Goal: Contribute content

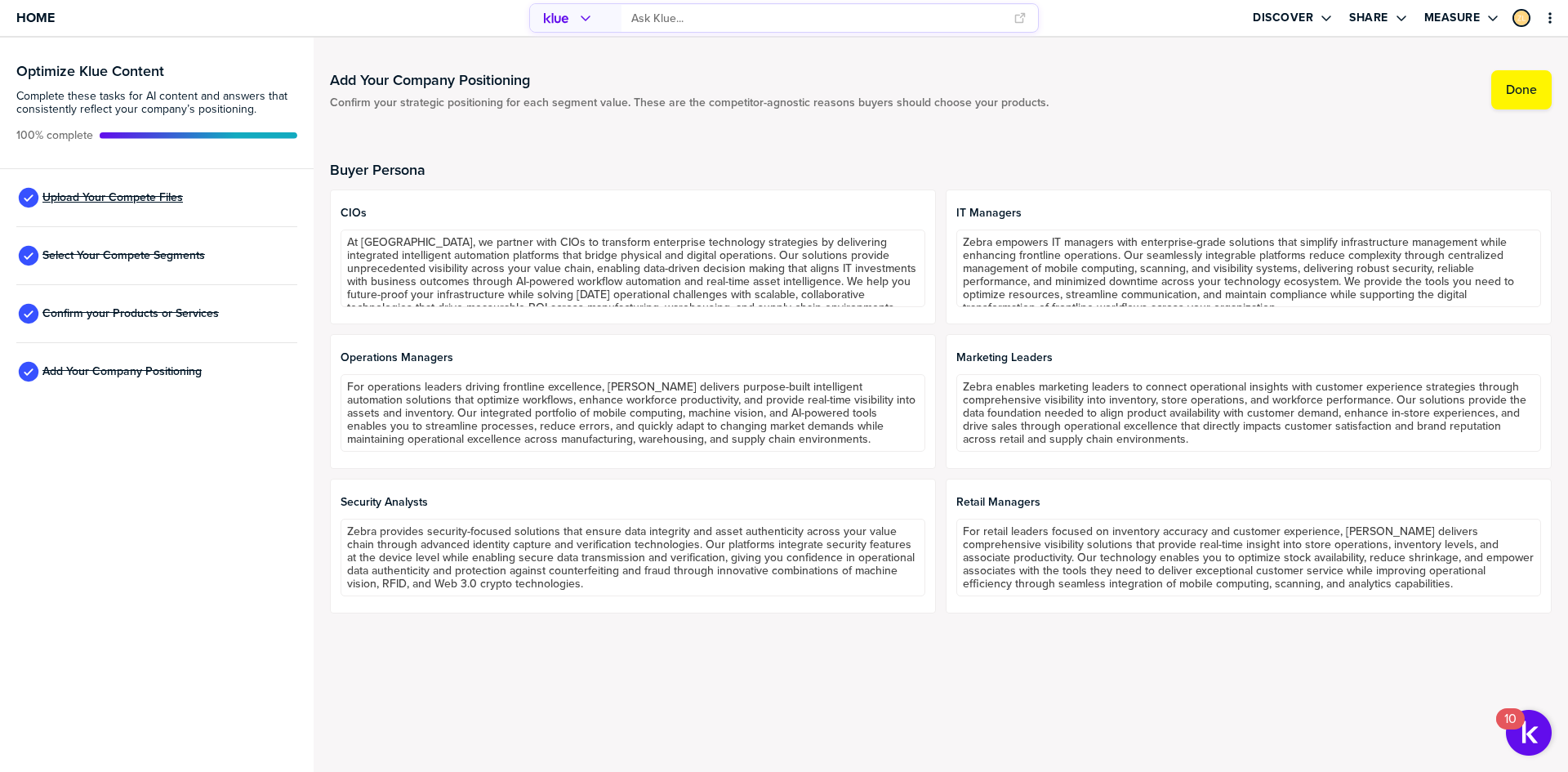
click at [101, 203] on span "Upload Your Compete Files" at bounding box center [112, 197] width 140 height 13
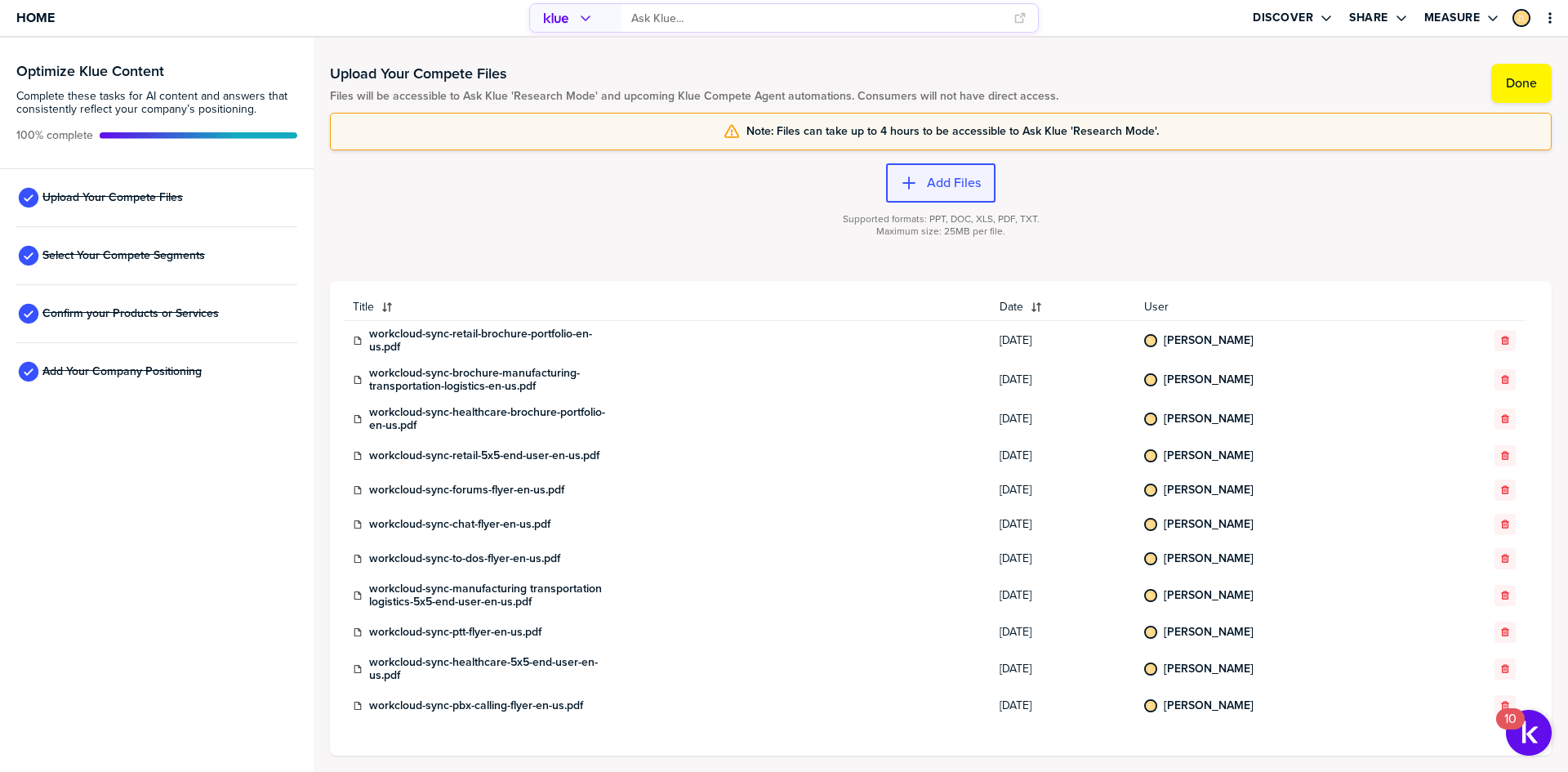
click at [958, 186] on label "Add Files" at bounding box center [954, 183] width 54 height 16
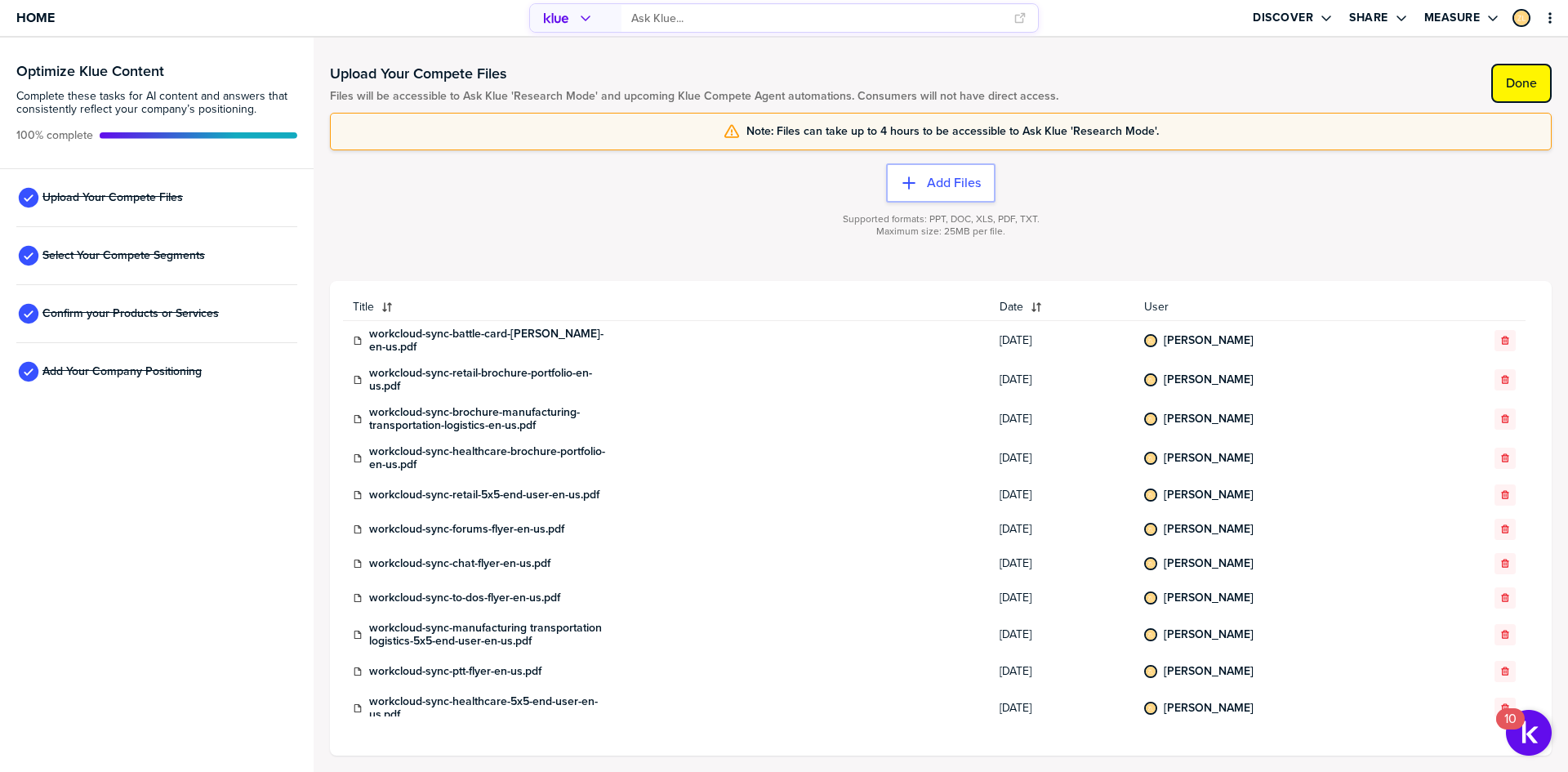
click at [1502, 77] on button "Done" at bounding box center [1521, 83] width 61 height 39
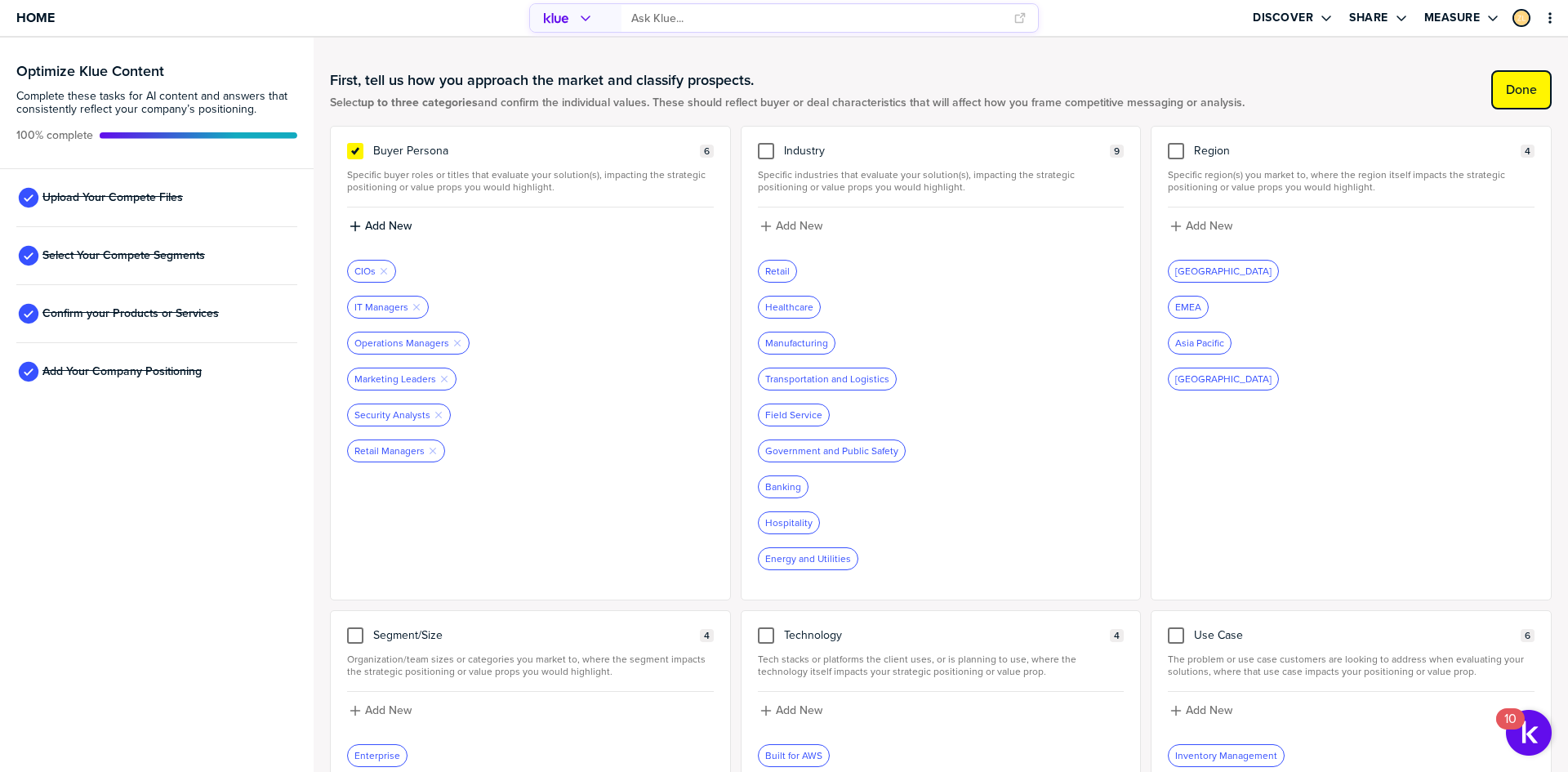
click at [1506, 85] on label "Done" at bounding box center [1521, 89] width 31 height 16
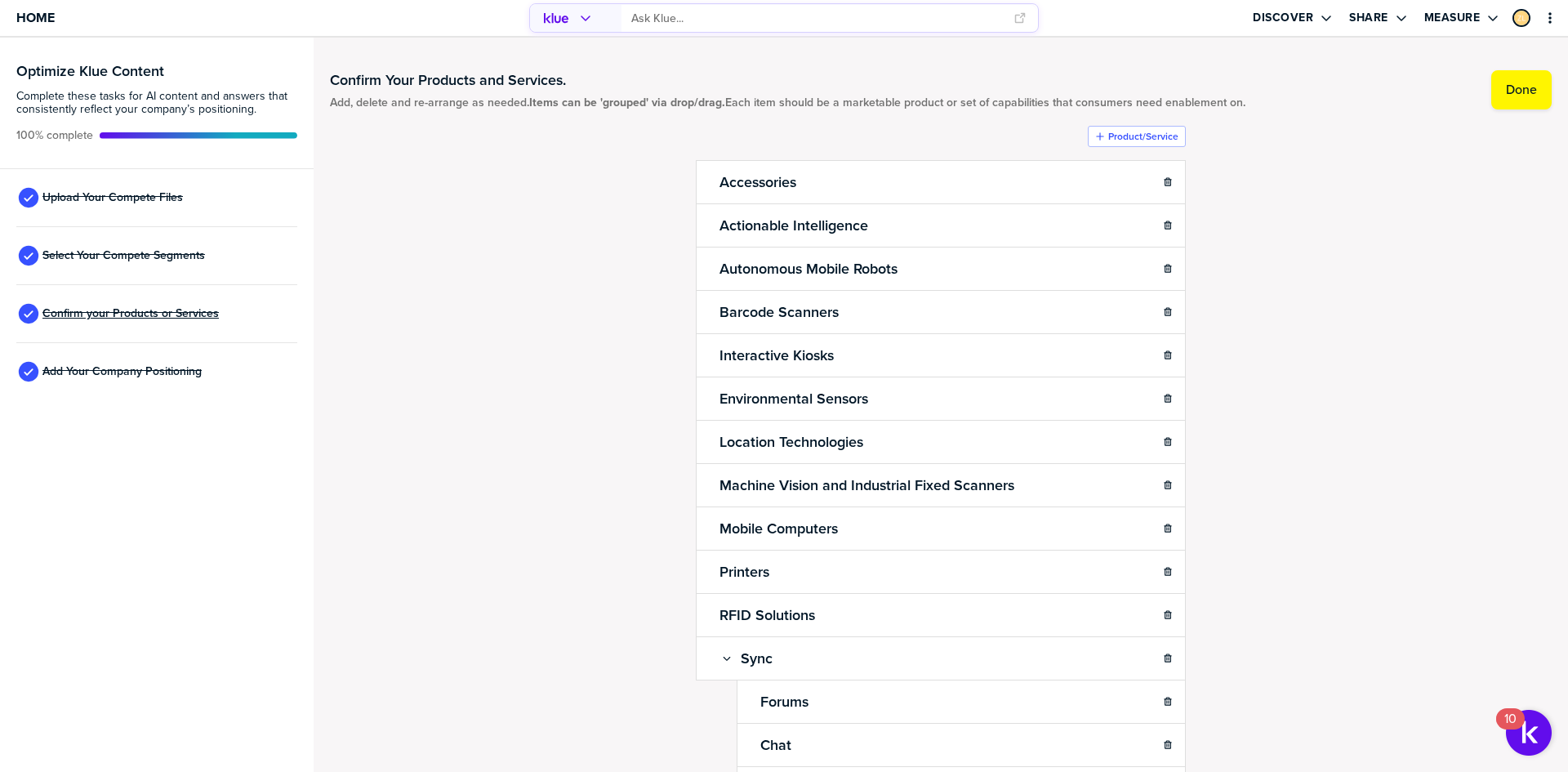
click at [154, 313] on span "Confirm your Products or Services" at bounding box center [131, 313] width 177 height 13
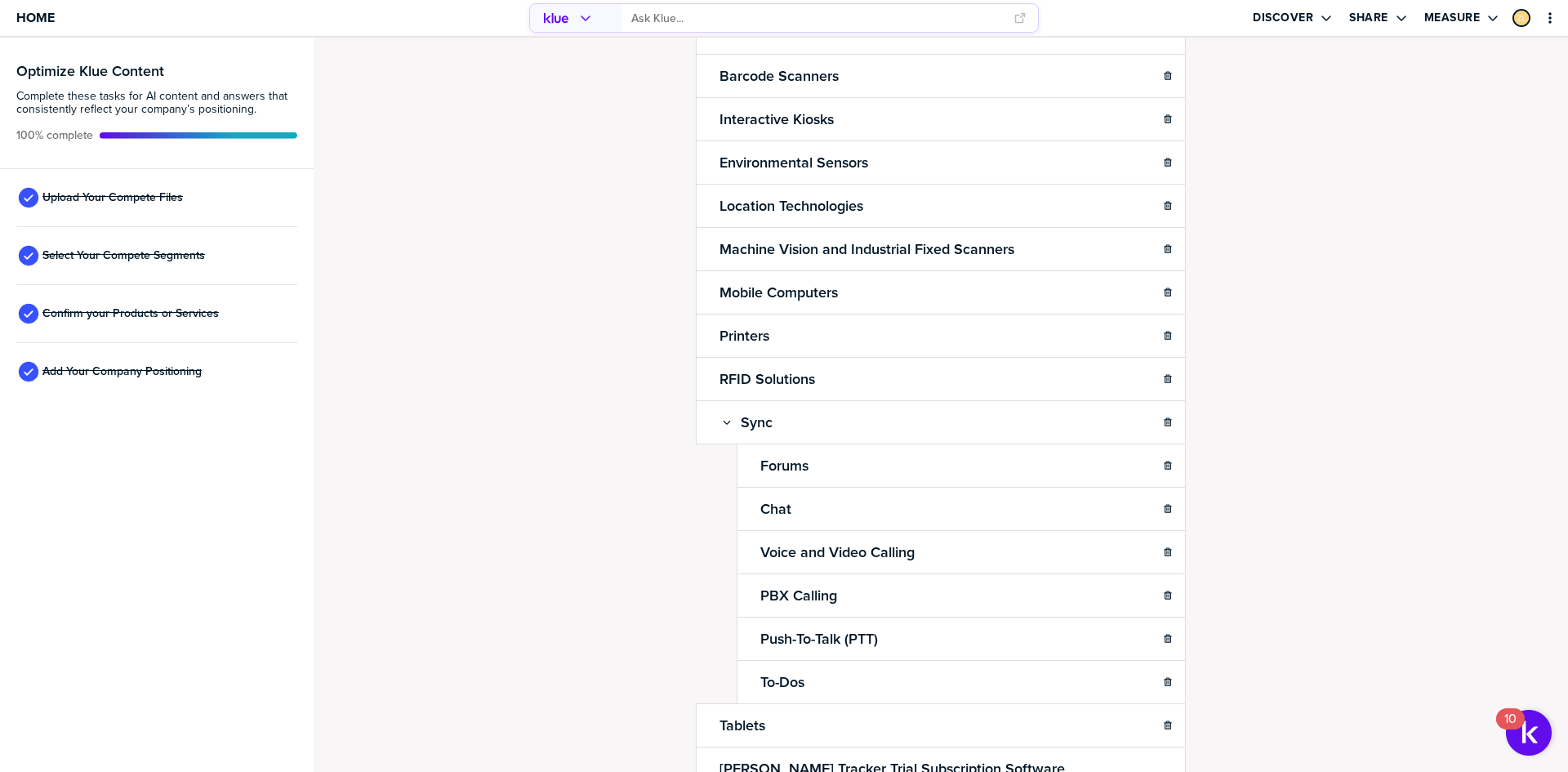
scroll to position [245, 0]
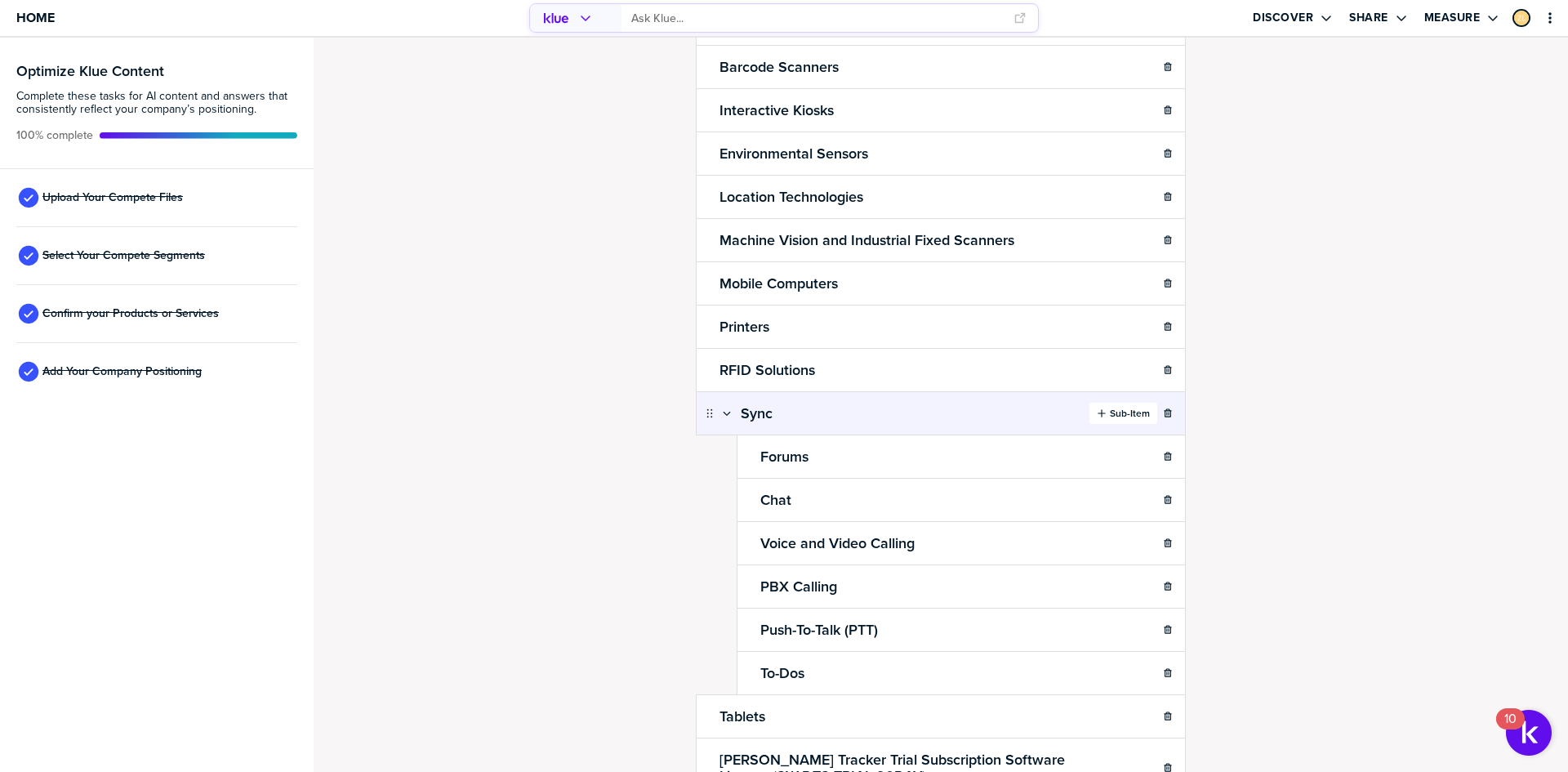
click at [1114, 412] on label "Sub-Item" at bounding box center [1130, 413] width 40 height 13
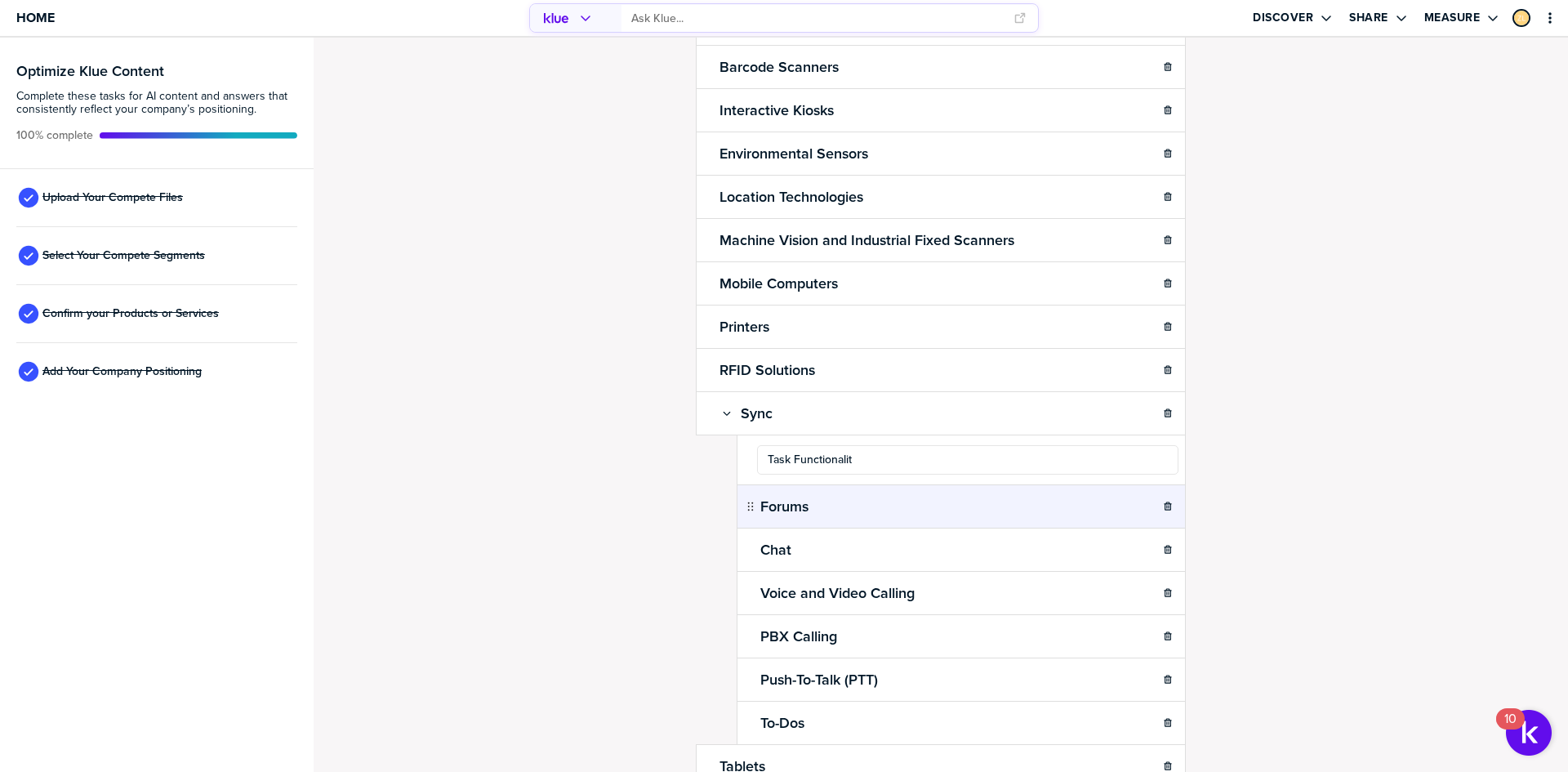
type input "Task Functionality"
click at [563, 510] on div "Confirm Your Products and Services. Add, delete and re-arrange as needed. Items…" at bounding box center [941, 159] width 1222 height 702
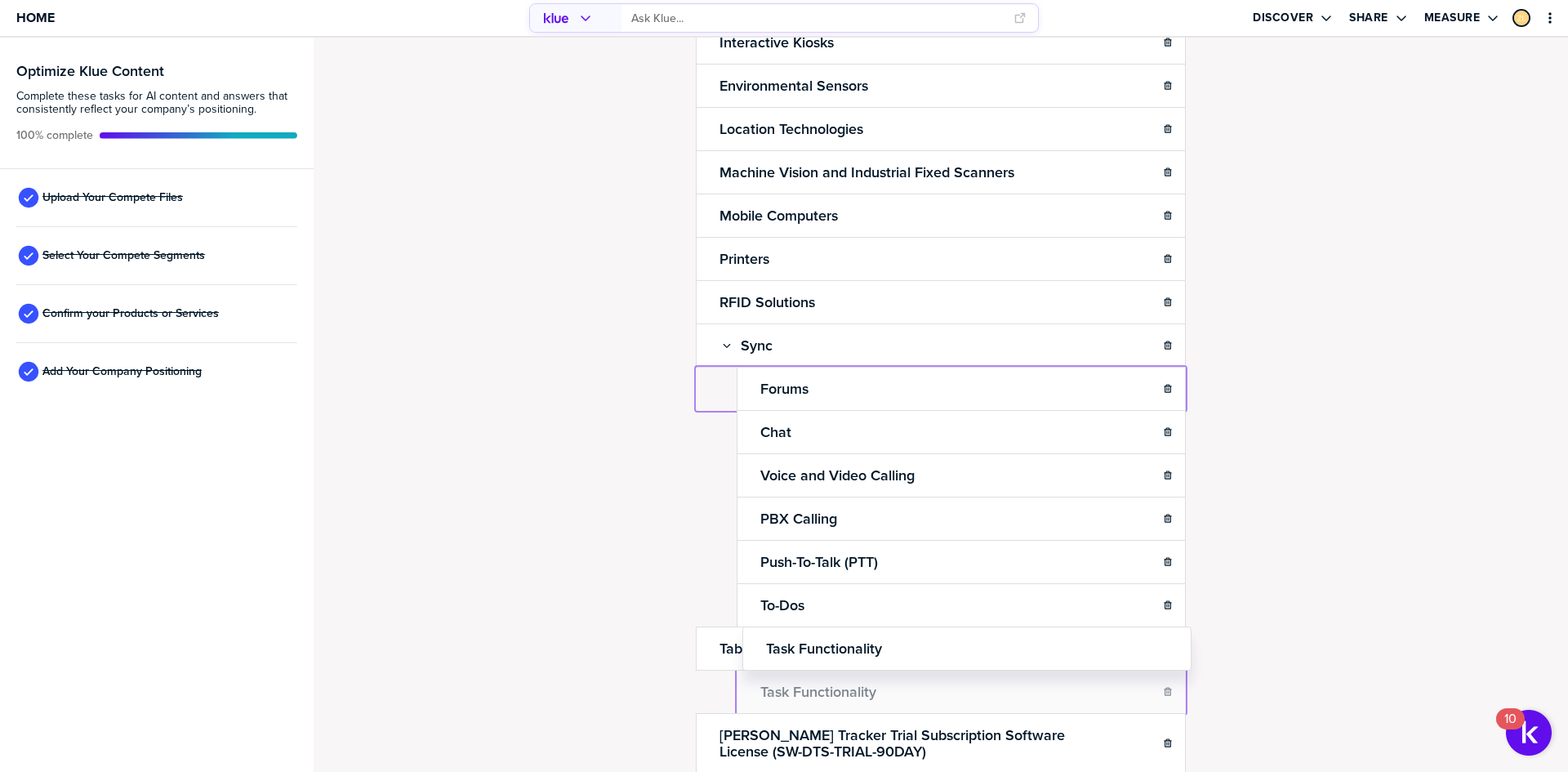
scroll to position [339, 0]
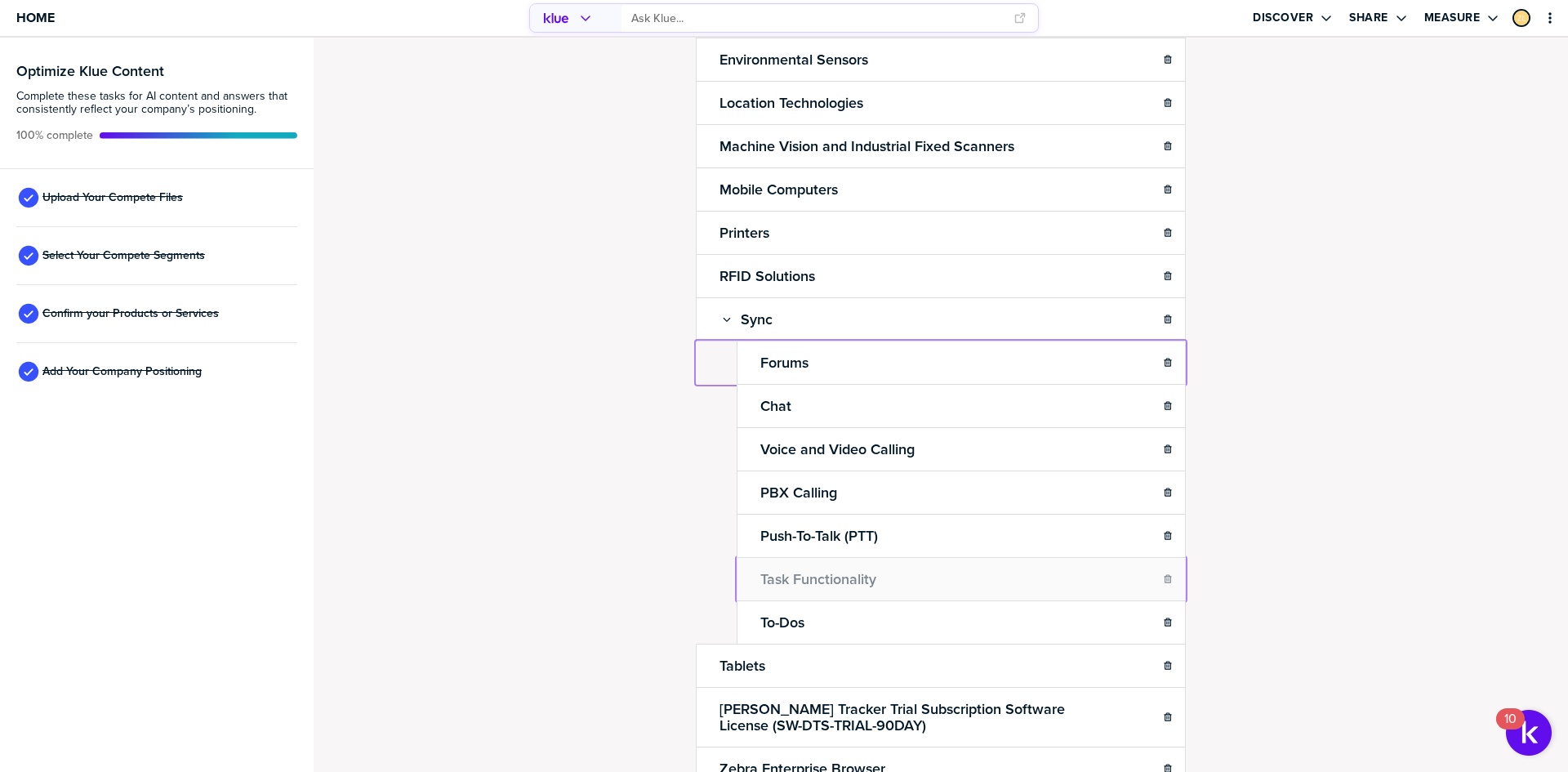
drag, startPoint x: 744, startPoint y: 457, endPoint x: 744, endPoint y: 580, distance: 123.0
click at [568, 497] on div "Confirm Your Products and Services. Add, delete and re-arrange as needed. Items…" at bounding box center [941, 404] width 1255 height 734
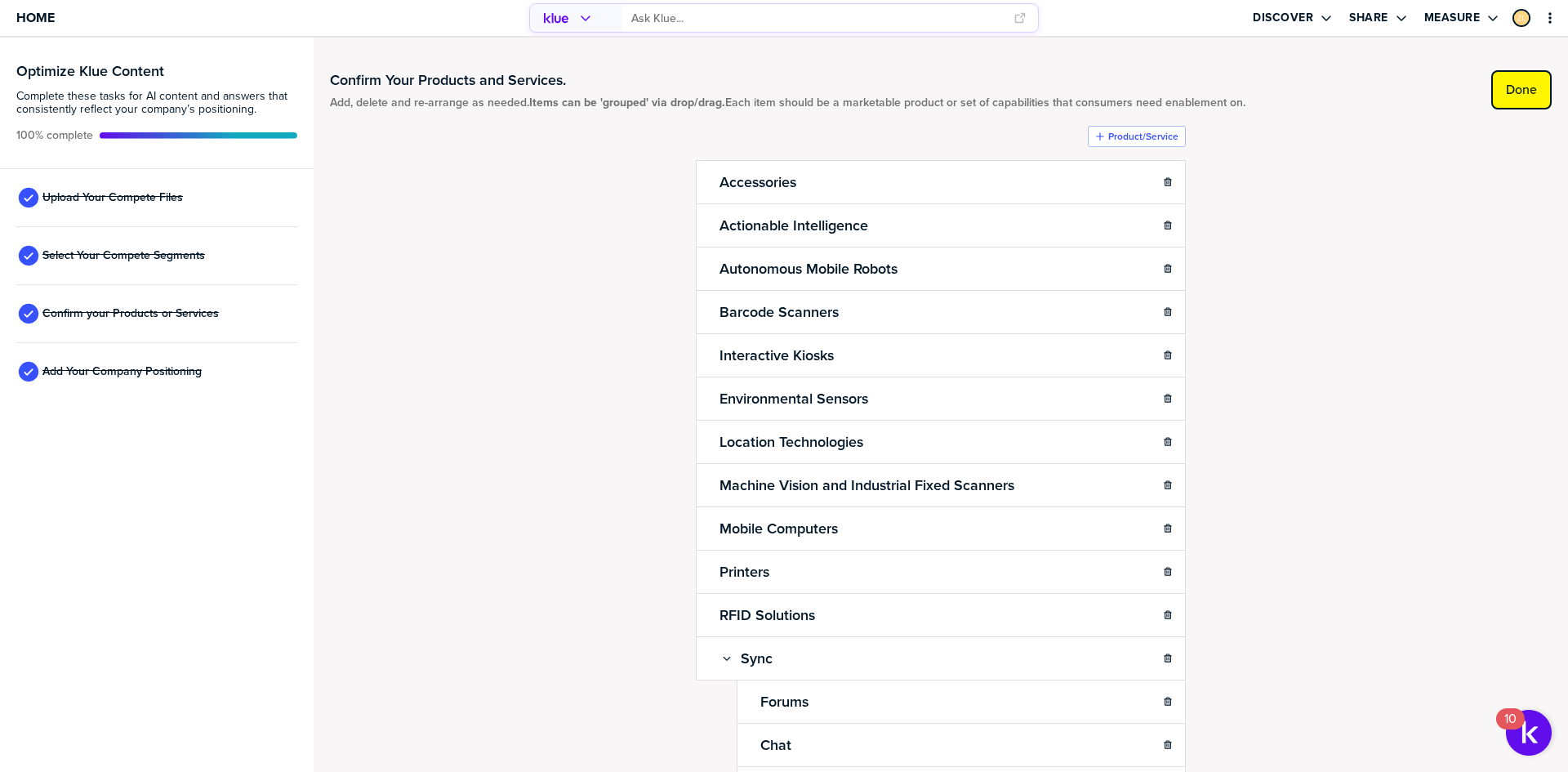
click at [1506, 87] on label "Done" at bounding box center [1521, 89] width 31 height 16
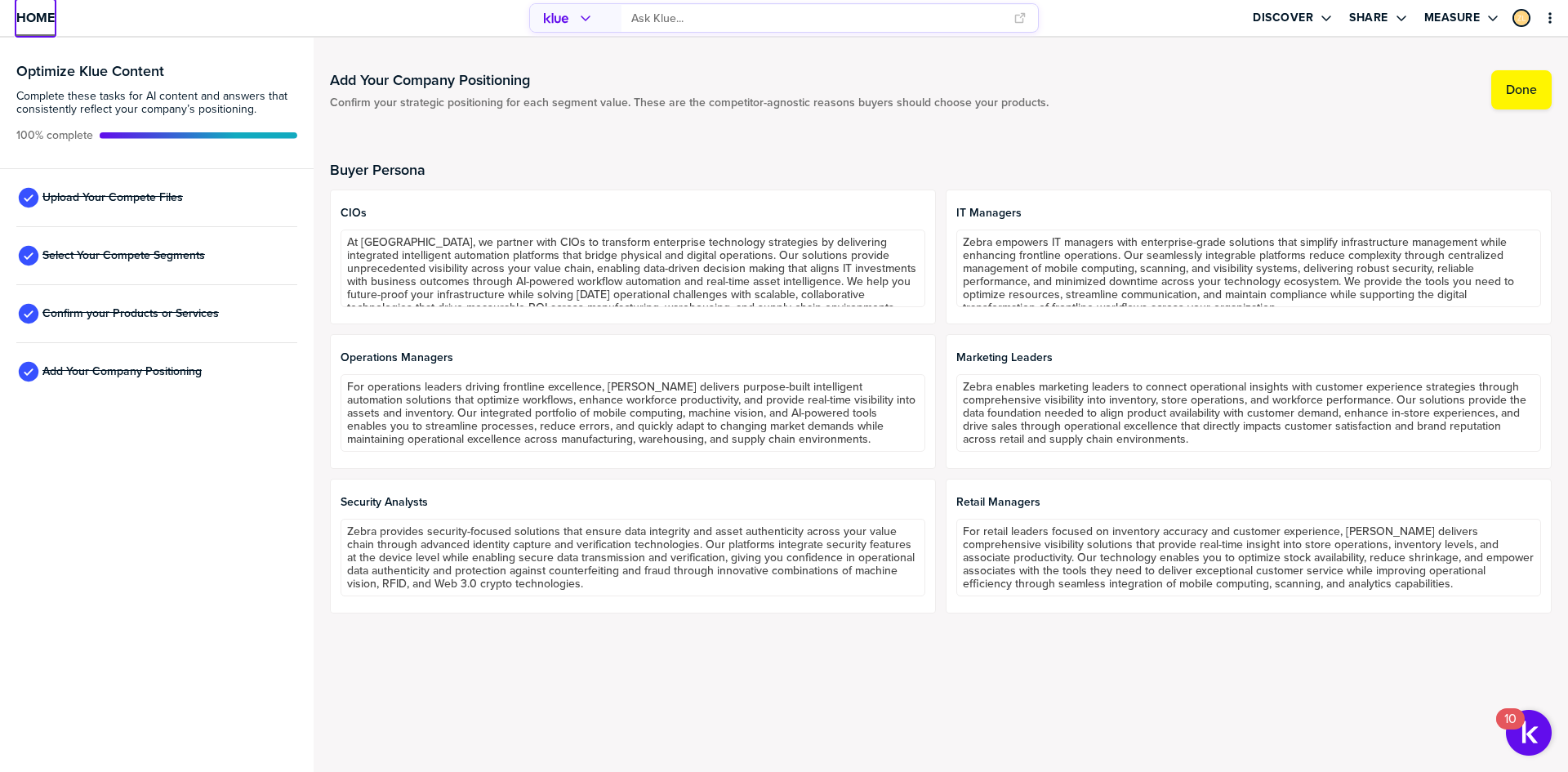
click at [37, 10] on span "Home" at bounding box center [35, 17] width 38 height 14
